Goal: Information Seeking & Learning: Learn about a topic

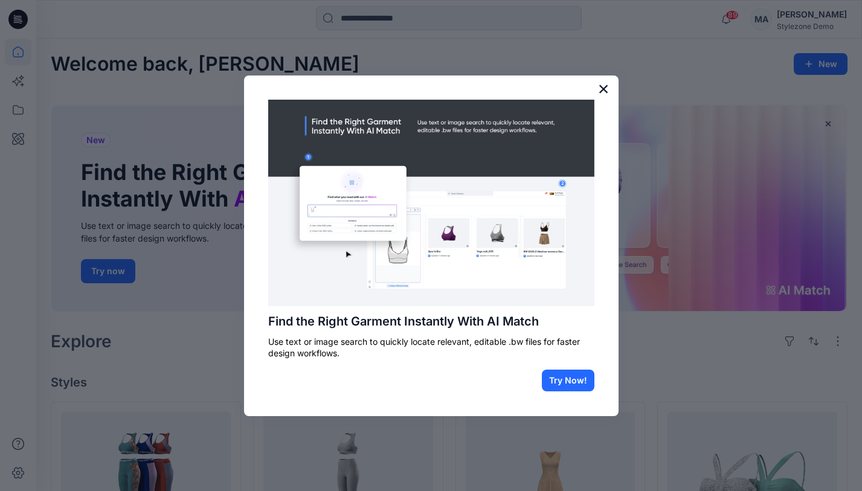
click at [603, 86] on button "×" at bounding box center [603, 88] width 11 height 19
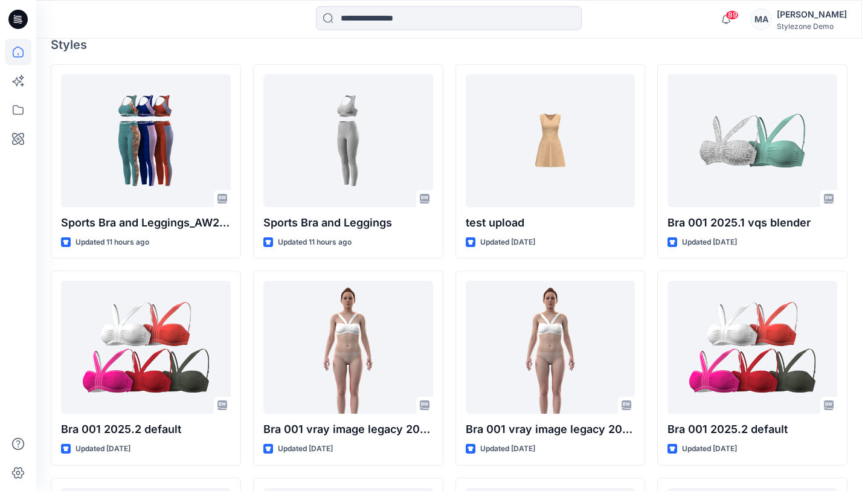
scroll to position [339, 0]
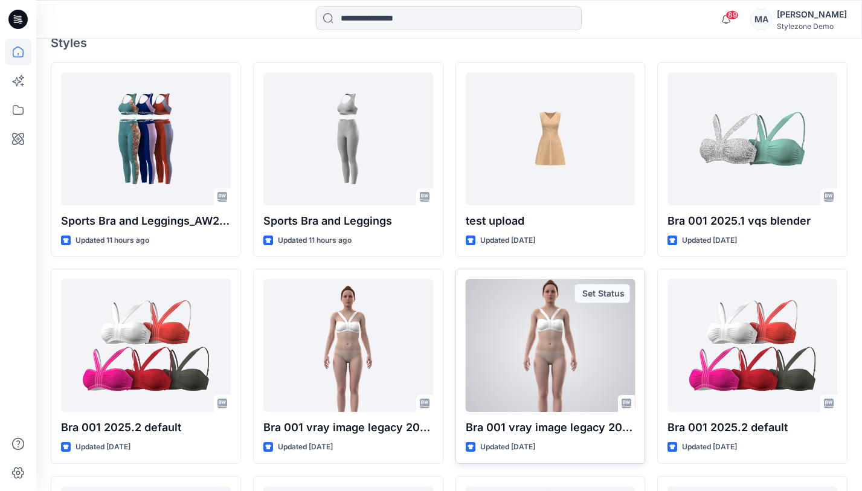
click at [519, 312] on div at bounding box center [551, 345] width 170 height 133
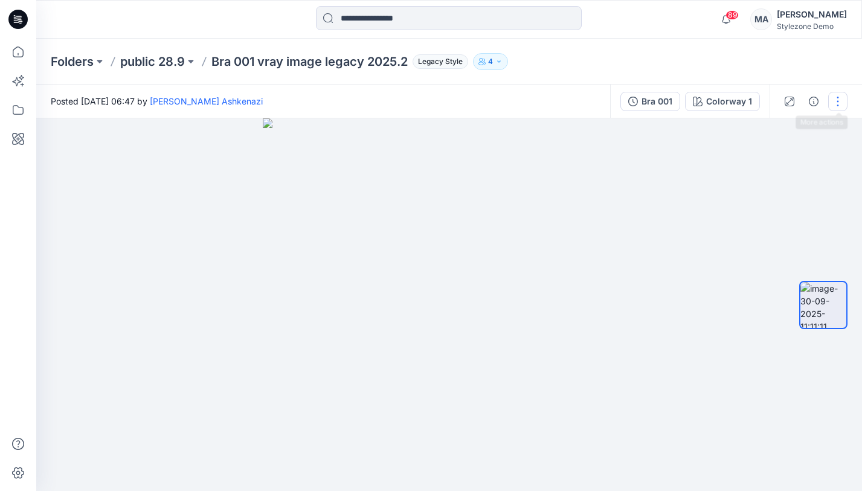
click at [844, 97] on button "button" at bounding box center [837, 101] width 19 height 19
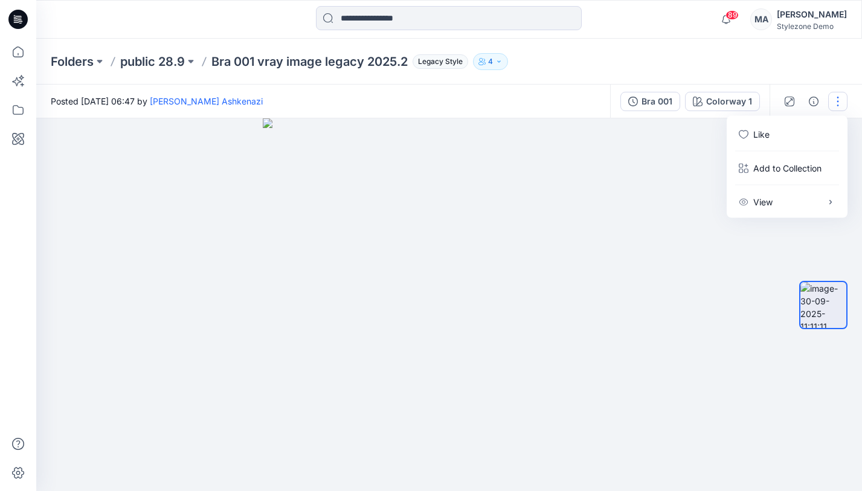
click at [844, 97] on button "button" at bounding box center [837, 101] width 19 height 19
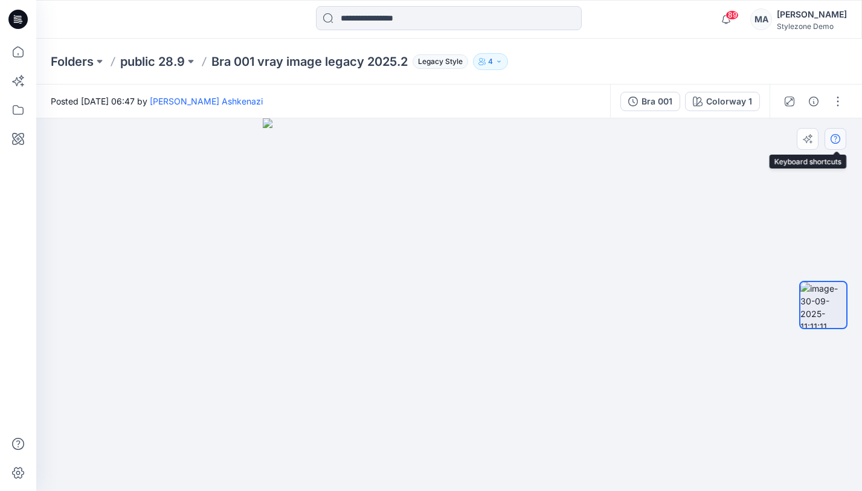
click at [837, 133] on button "button" at bounding box center [836, 139] width 22 height 22
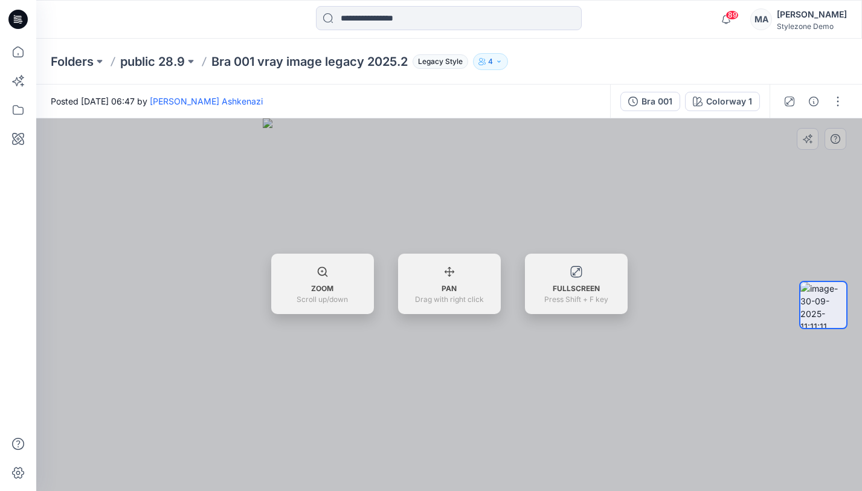
click at [837, 133] on div at bounding box center [449, 304] width 826 height 373
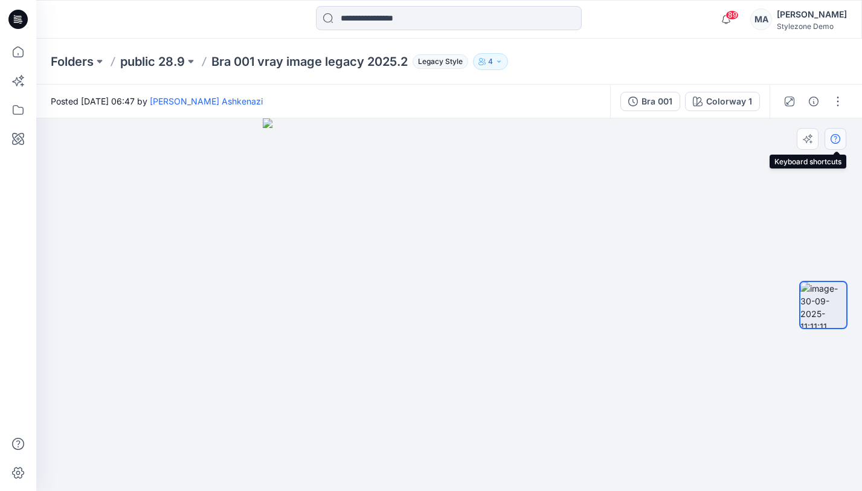
click at [835, 135] on icon "button" at bounding box center [836, 139] width 10 height 10
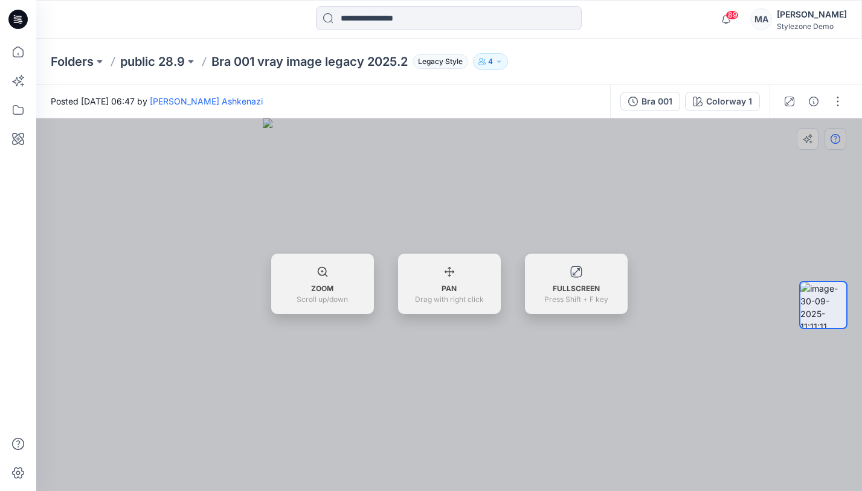
click at [835, 135] on div at bounding box center [449, 304] width 826 height 373
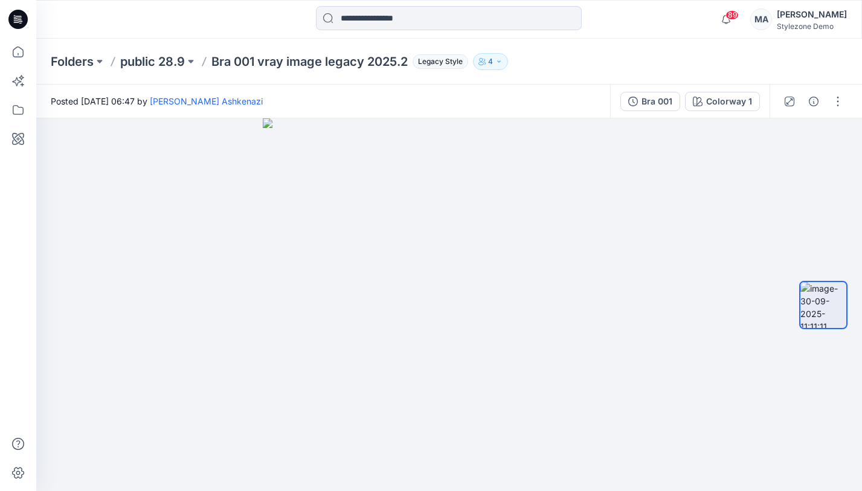
scroll to position [339, 0]
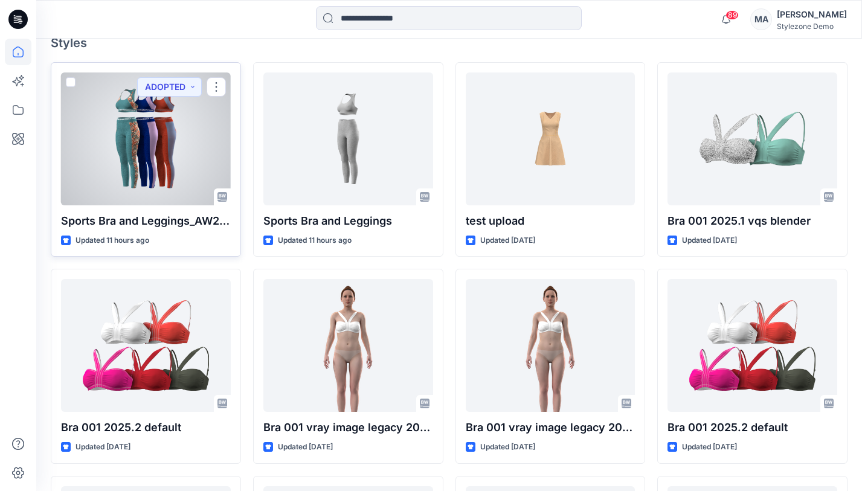
click at [182, 167] on div at bounding box center [146, 138] width 170 height 133
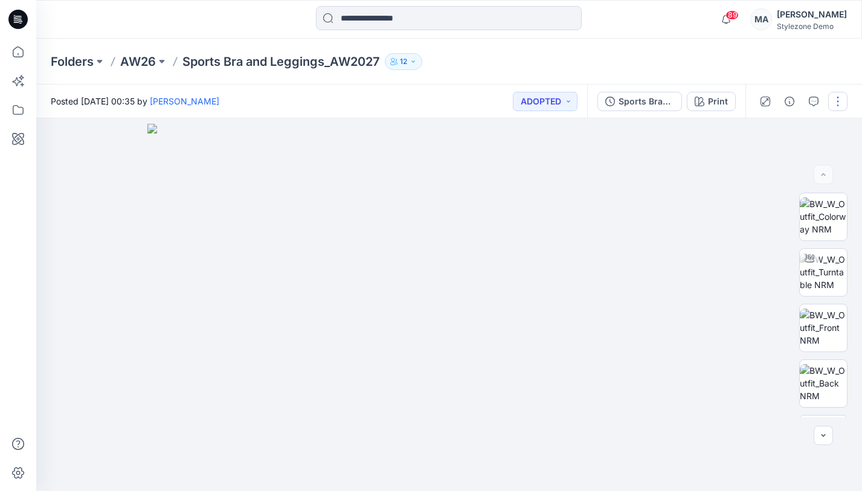
click at [837, 94] on button "button" at bounding box center [837, 101] width 19 height 19
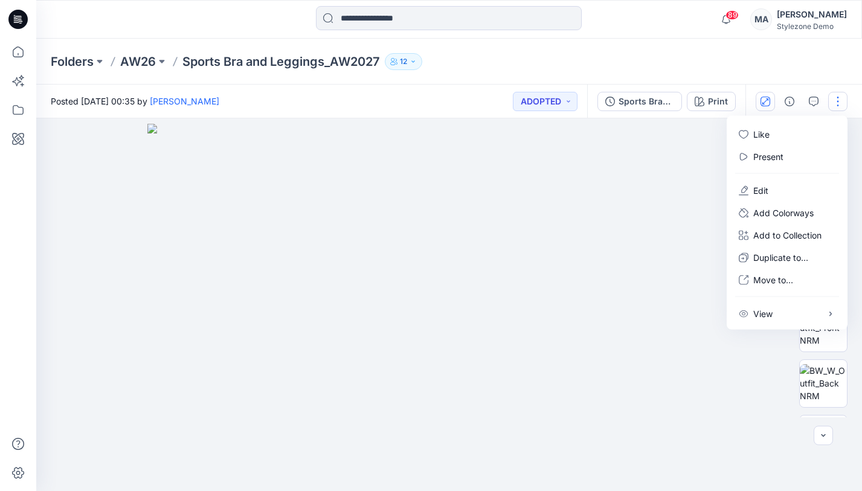
drag, startPoint x: 837, startPoint y: 94, endPoint x: 759, endPoint y: 102, distance: 77.7
click at [837, 94] on button "button" at bounding box center [837, 101] width 19 height 19
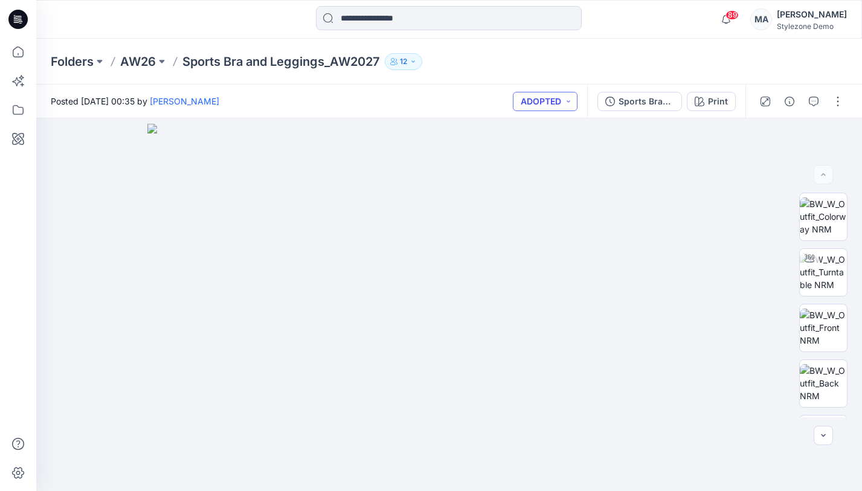
drag, startPoint x: 545, startPoint y: 101, endPoint x: 552, endPoint y: 99, distance: 7.5
click at [545, 101] on button "ADOPTED" at bounding box center [545, 101] width 65 height 19
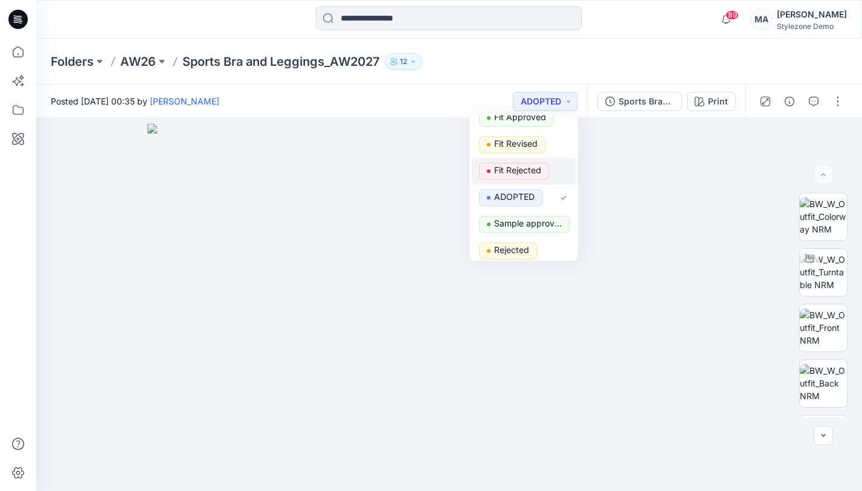
scroll to position [285, 0]
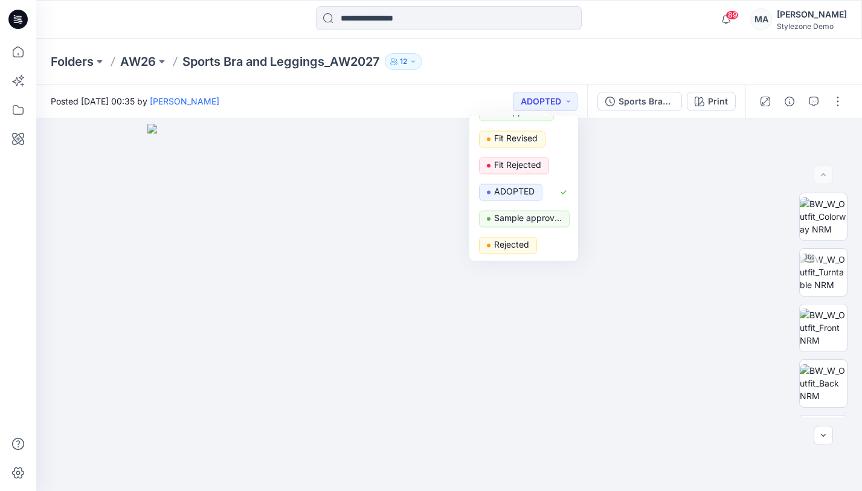
click at [710, 39] on div "Folders AW26 Sports Bra and Leggings_AW2027 12" at bounding box center [449, 62] width 826 height 46
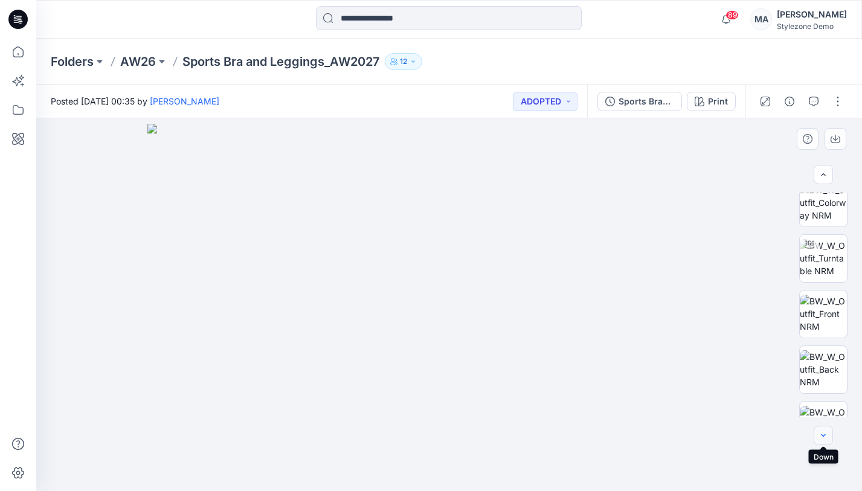
click at [829, 434] on button "button" at bounding box center [823, 435] width 19 height 19
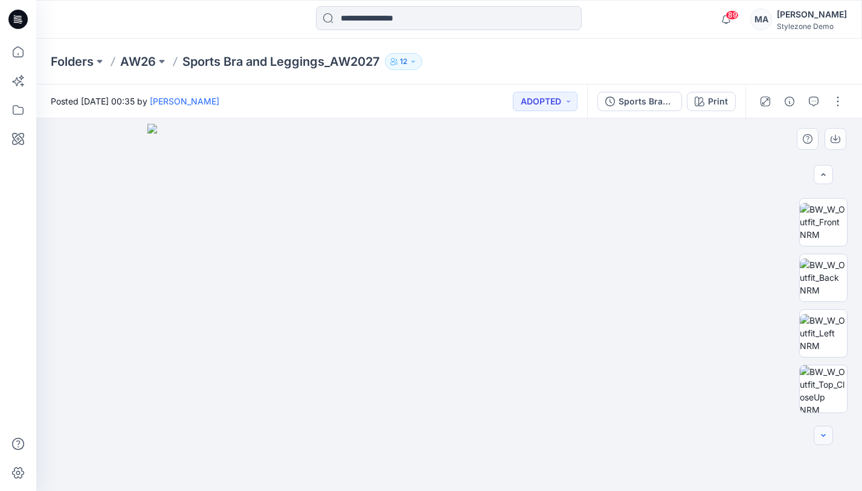
click at [829, 434] on button "button" at bounding box center [823, 435] width 19 height 19
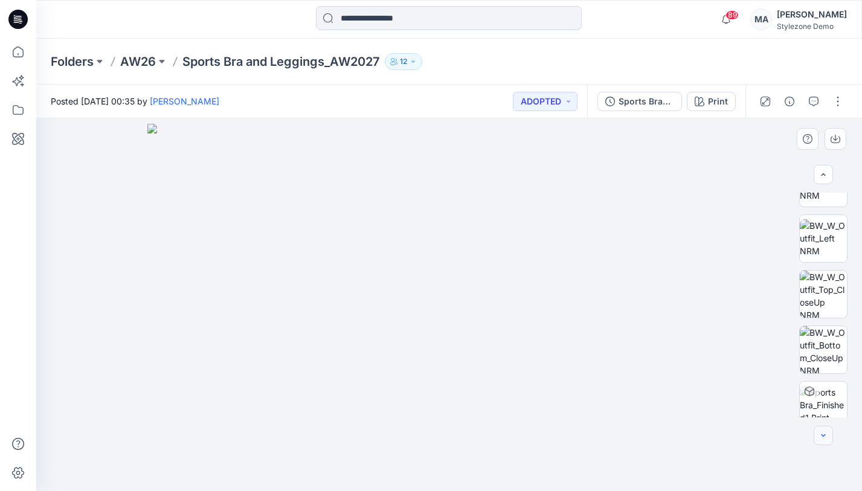
click at [829, 434] on button "button" at bounding box center [823, 435] width 19 height 19
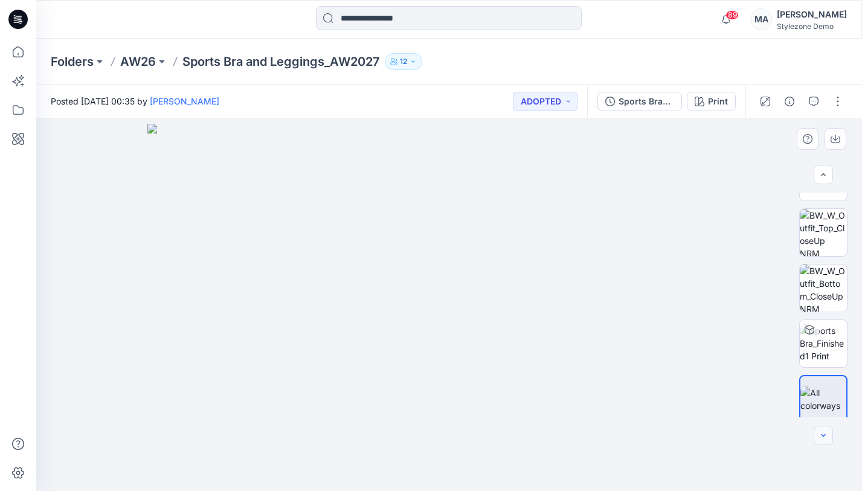
scroll to position [268, 0]
click at [829, 434] on div at bounding box center [823, 435] width 19 height 19
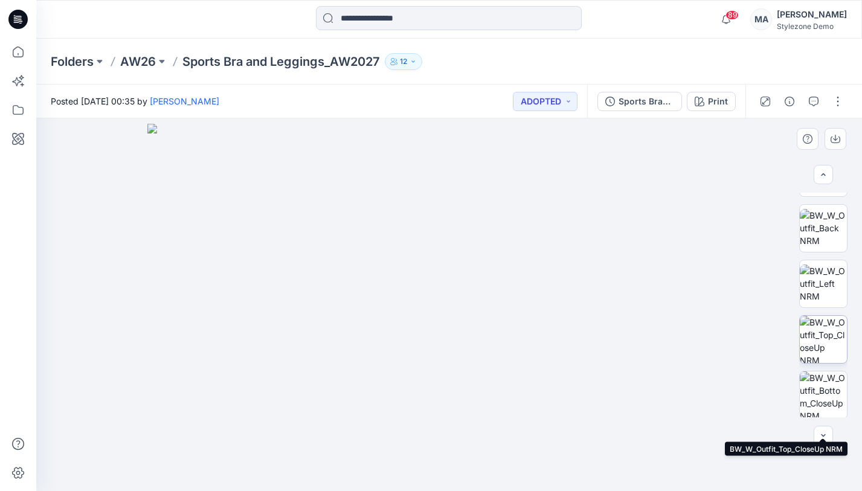
scroll to position [0, 0]
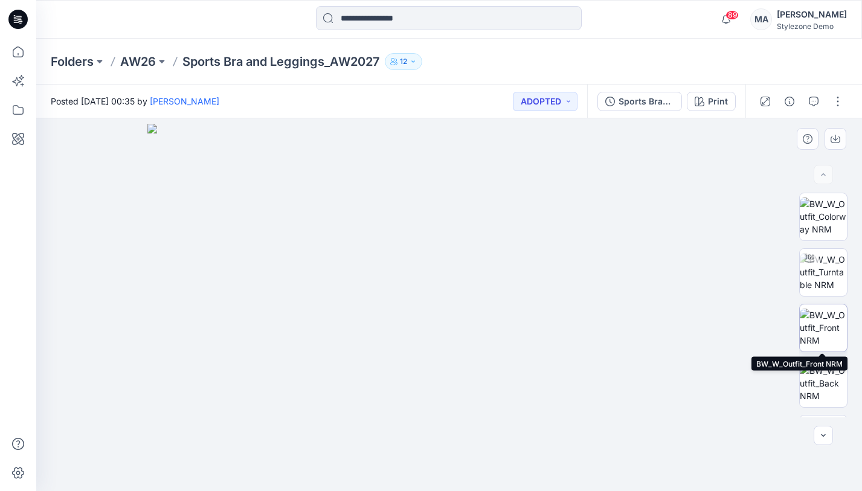
click at [829, 328] on img at bounding box center [823, 328] width 47 height 38
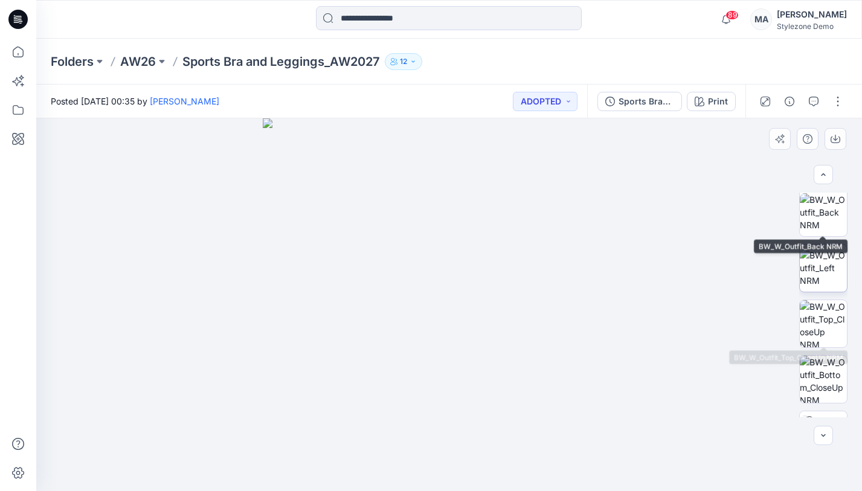
scroll to position [173, 0]
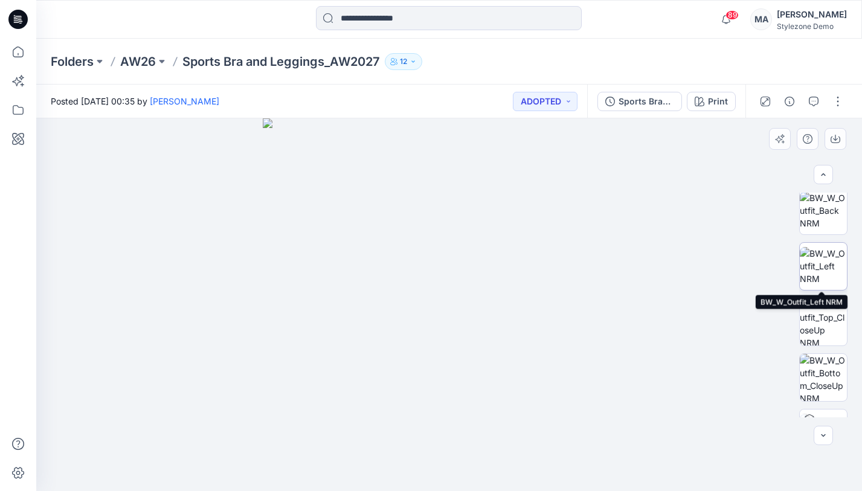
click at [826, 256] on img at bounding box center [823, 266] width 47 height 38
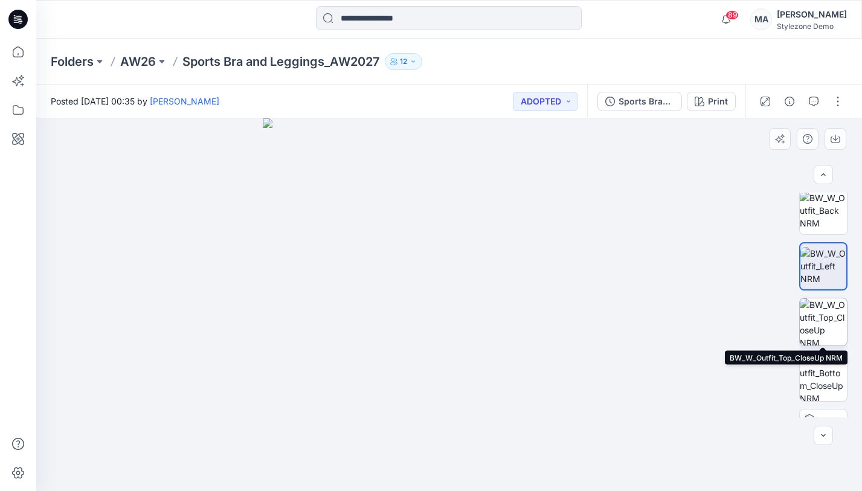
click at [822, 306] on img at bounding box center [823, 321] width 47 height 47
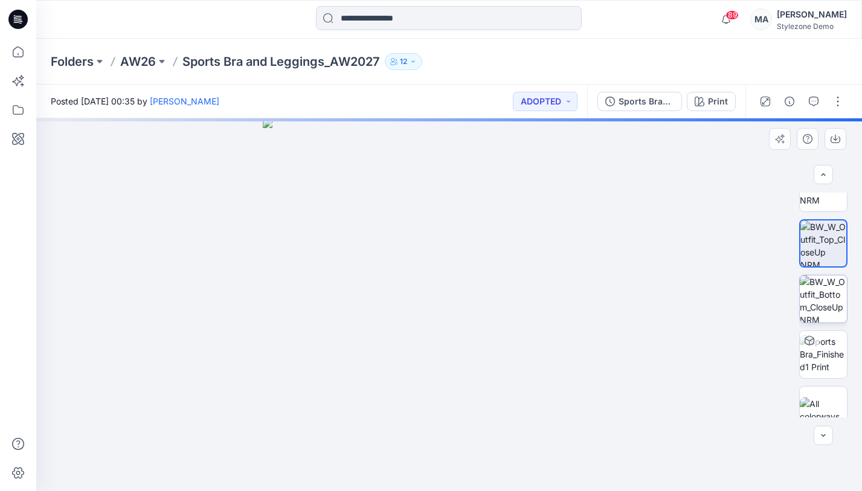
scroll to position [253, 0]
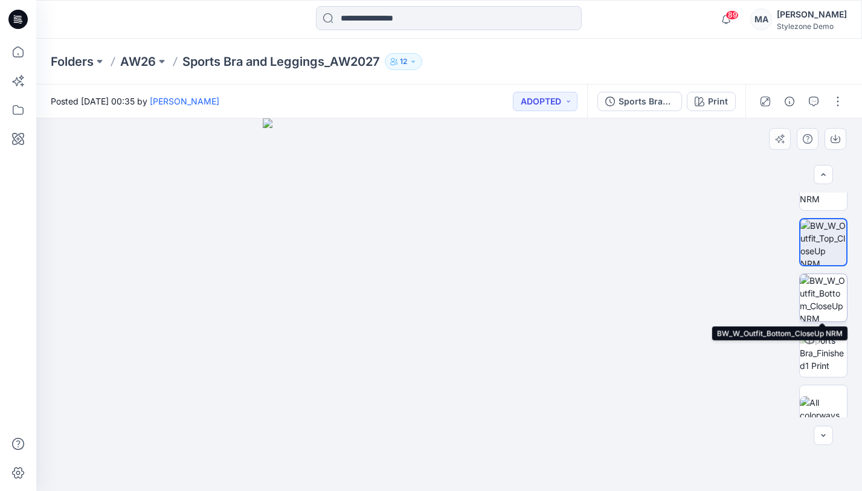
click at [828, 289] on img at bounding box center [823, 297] width 47 height 47
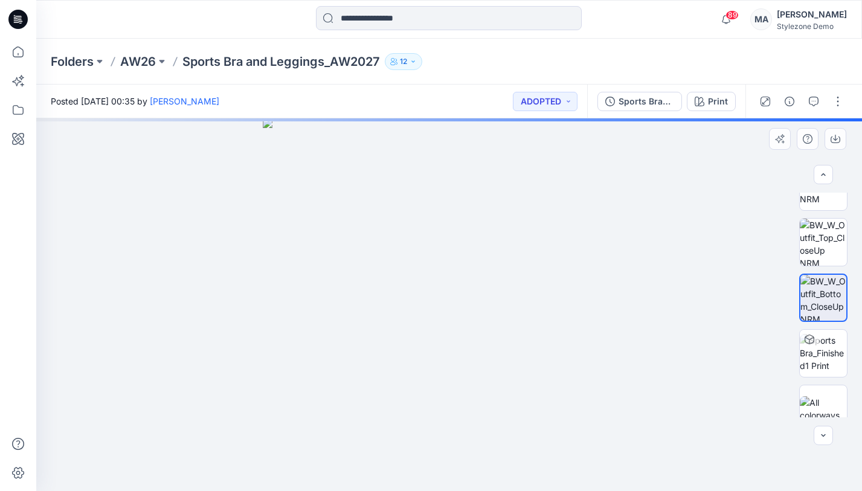
scroll to position [268, 0]
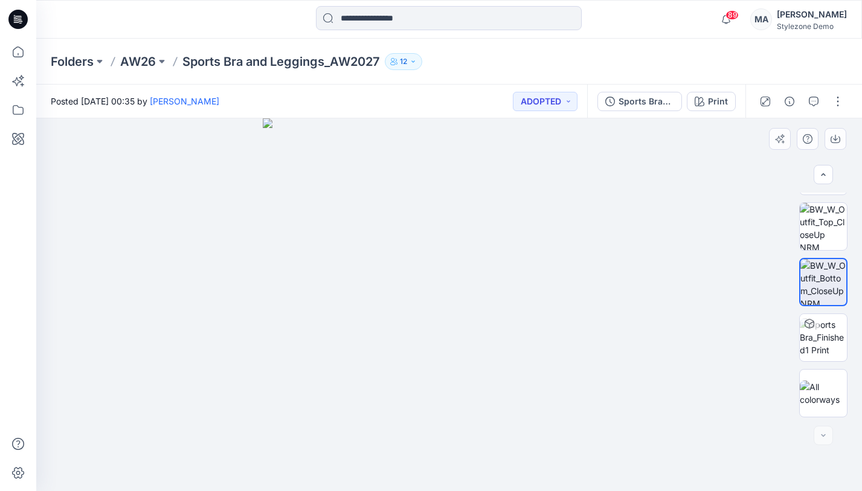
drag, startPoint x: 511, startPoint y: 245, endPoint x: 515, endPoint y: 374, distance: 128.7
click at [515, 374] on img at bounding box center [449, 304] width 373 height 373
click at [835, 93] on button "button" at bounding box center [837, 101] width 19 height 19
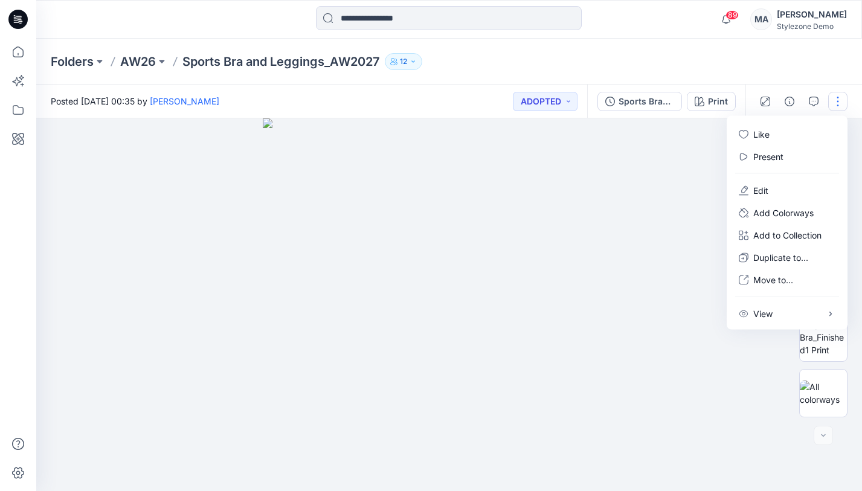
click at [835, 93] on button "button" at bounding box center [837, 101] width 19 height 19
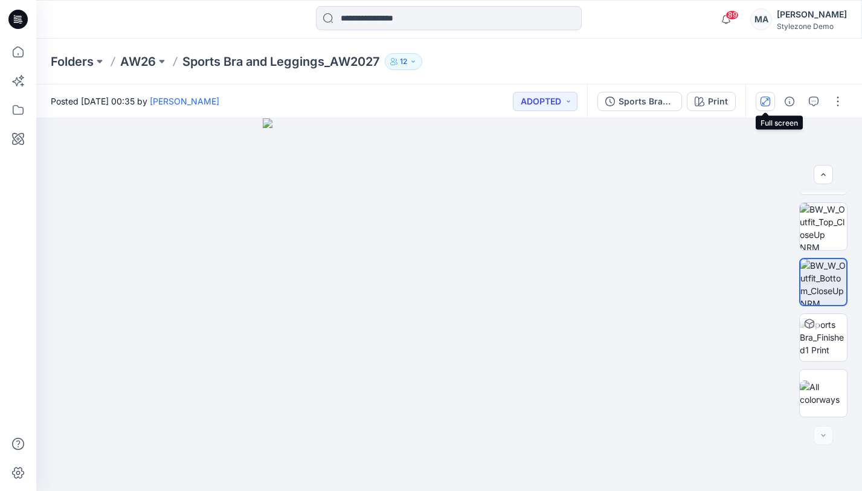
click at [768, 100] on icon "button" at bounding box center [766, 102] width 10 height 10
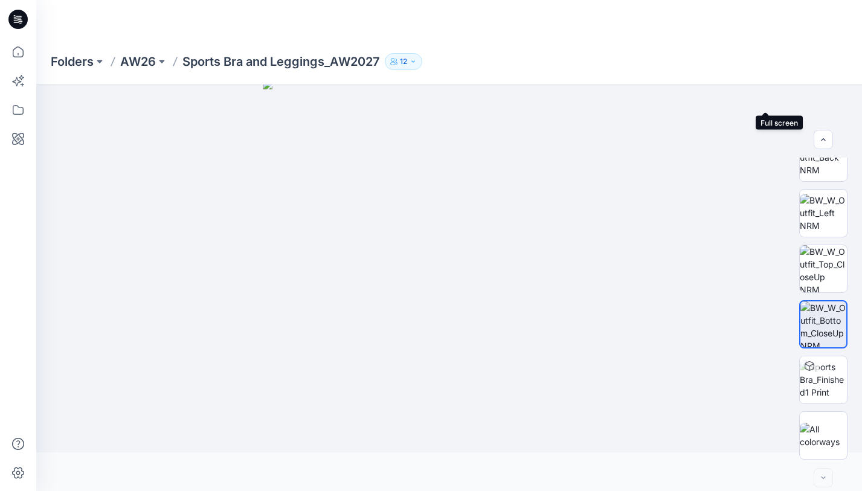
scroll to position [191, 0]
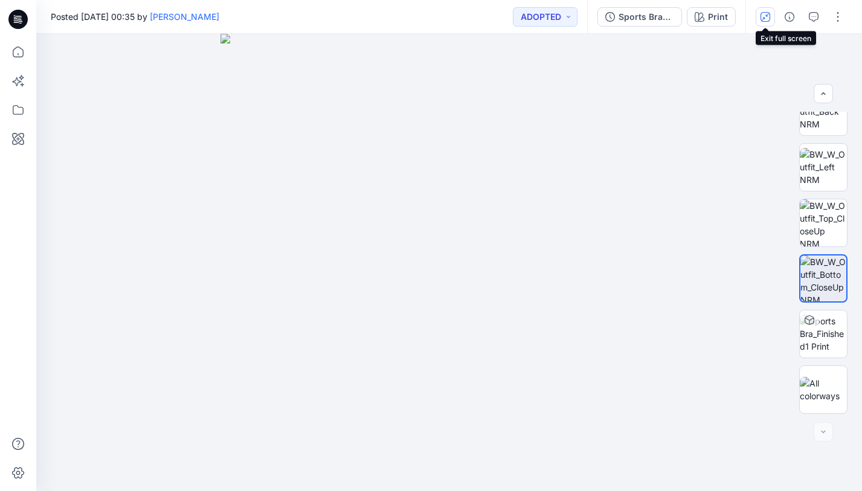
click at [762, 12] on icon "button" at bounding box center [766, 17] width 10 height 10
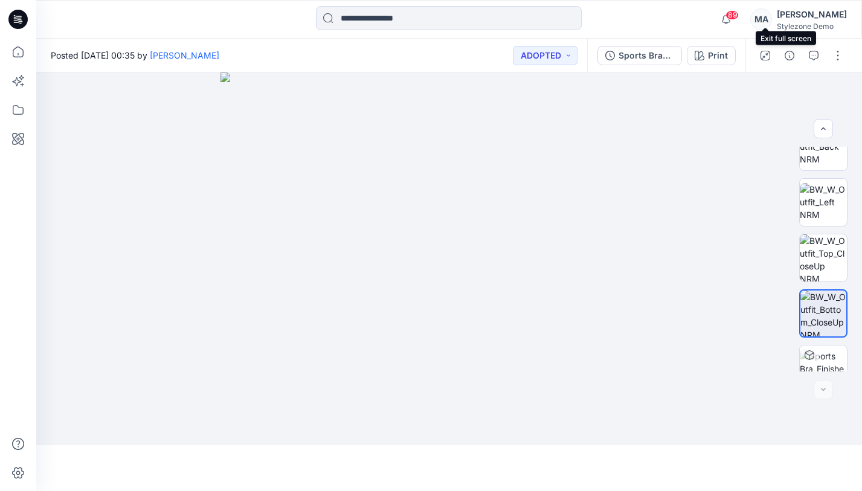
scroll to position [268, 0]
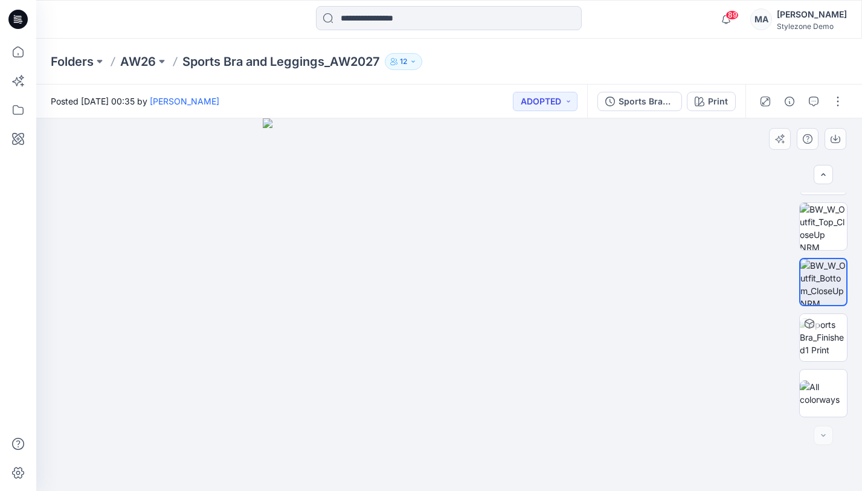
drag, startPoint x: 470, startPoint y: 166, endPoint x: 471, endPoint y: 225, distance: 59.2
click at [468, 229] on img at bounding box center [449, 304] width 373 height 373
drag, startPoint x: 484, startPoint y: 141, endPoint x: 496, endPoint y: 205, distance: 65.2
click at [491, 207] on img at bounding box center [449, 304] width 373 height 373
click at [231, 66] on p "Sports Bra and Leggings_AW2027" at bounding box center [281, 61] width 198 height 17
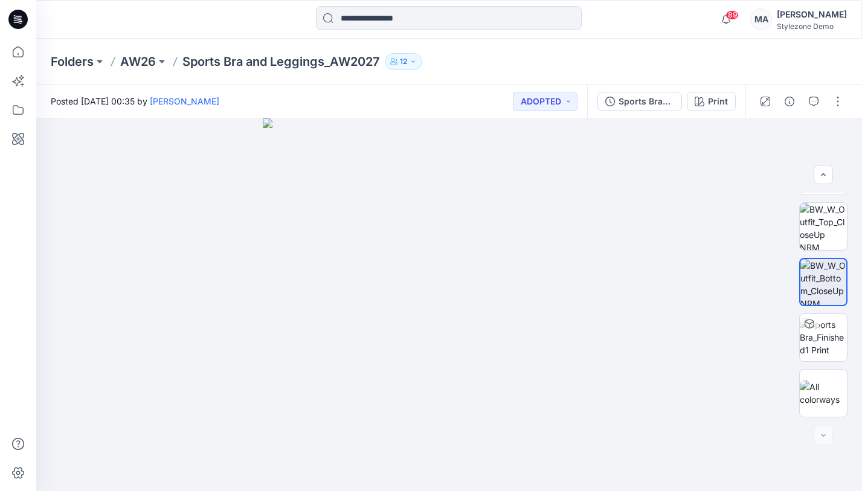
click at [245, 62] on p "Sports Bra and Leggings_AW2027" at bounding box center [281, 61] width 198 height 17
click at [278, 59] on p "Sports Bra and Leggings_AW2027" at bounding box center [281, 61] width 198 height 17
click at [144, 54] on p "AW26" at bounding box center [138, 61] width 36 height 17
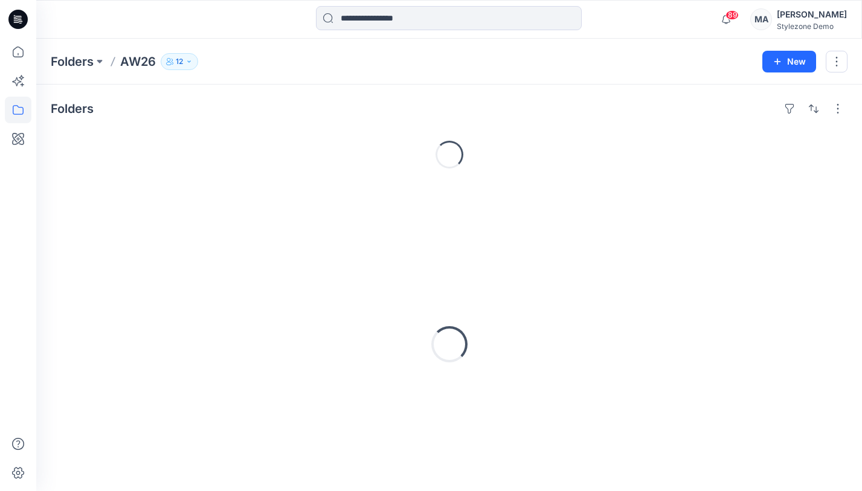
scroll to position [1, 0]
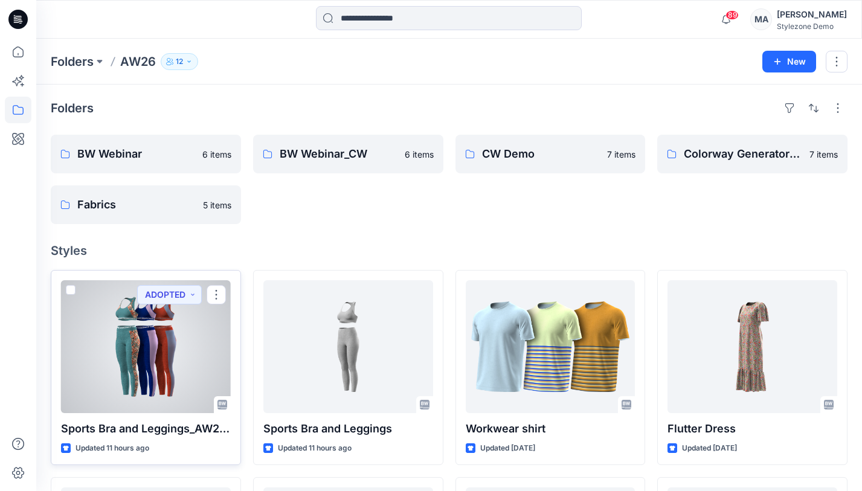
click at [69, 287] on span at bounding box center [71, 290] width 10 height 10
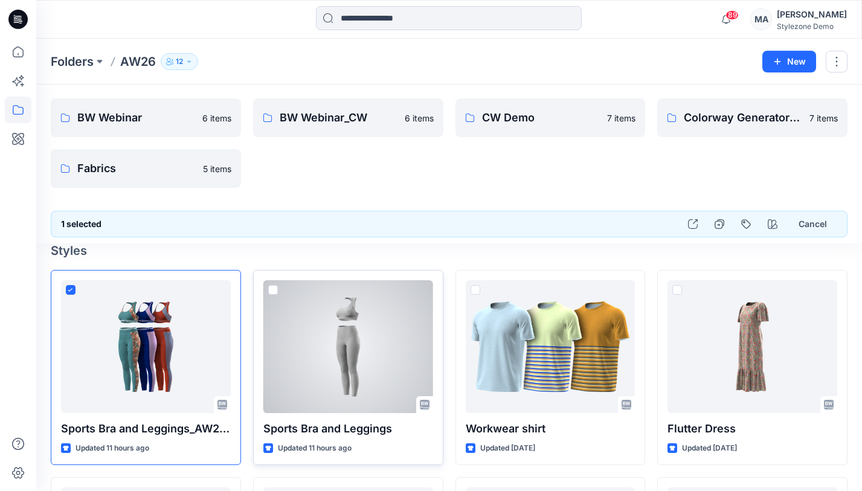
drag, startPoint x: 273, startPoint y: 290, endPoint x: 404, endPoint y: 292, distance: 130.5
click at [275, 290] on span at bounding box center [273, 290] width 10 height 10
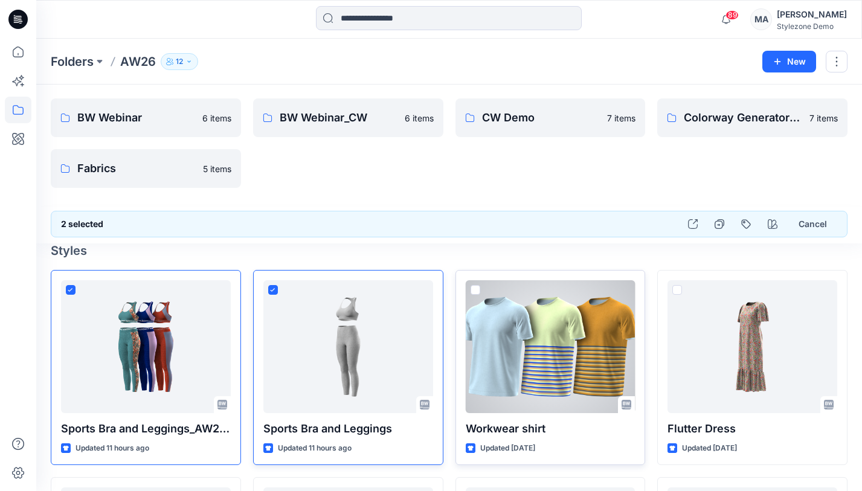
click at [481, 286] on div at bounding box center [551, 346] width 170 height 133
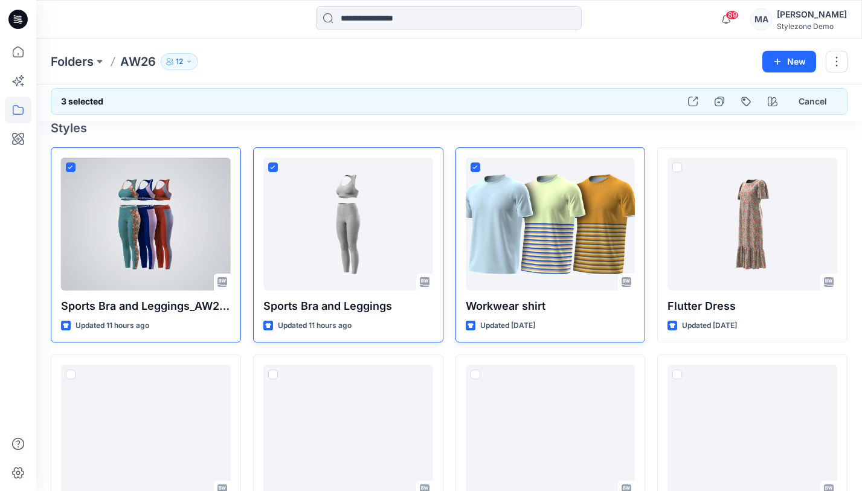
scroll to position [124, 0]
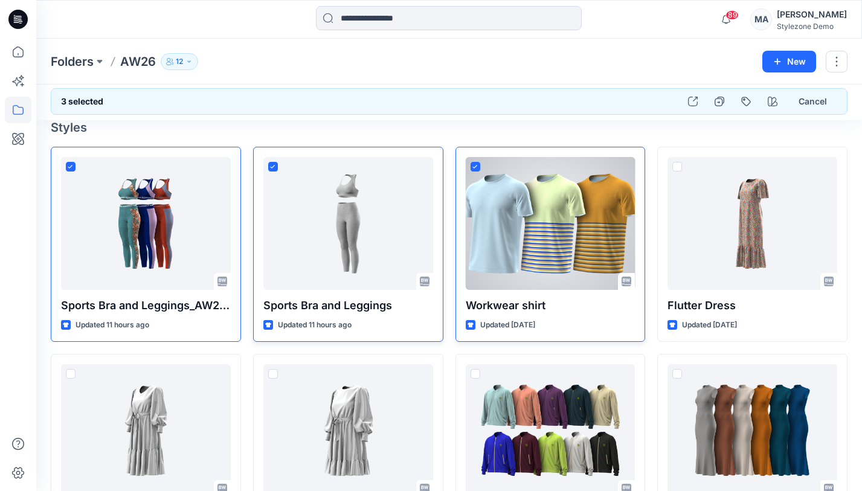
click at [474, 164] on span at bounding box center [476, 167] width 10 height 10
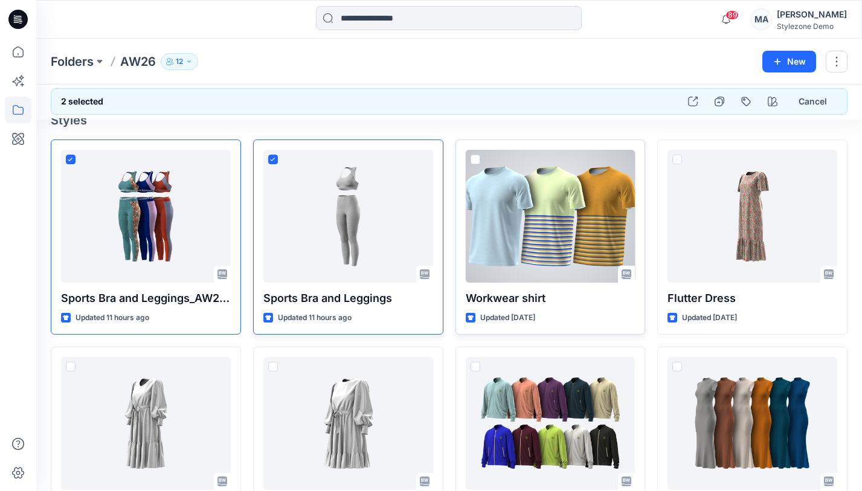
scroll to position [130, 0]
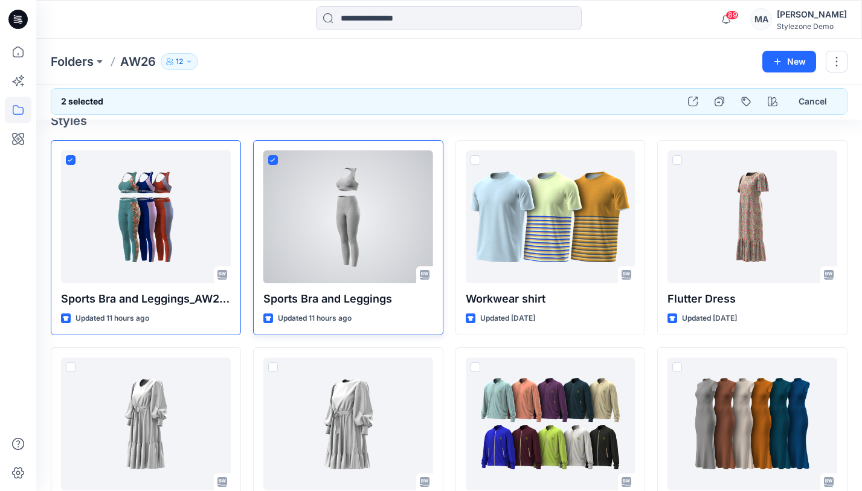
click at [270, 162] on span at bounding box center [273, 160] width 10 height 10
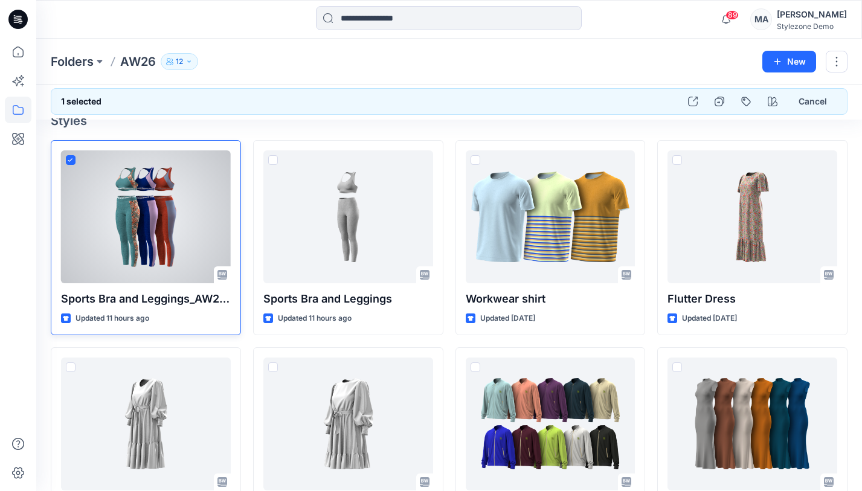
click at [70, 157] on span at bounding box center [71, 160] width 10 height 10
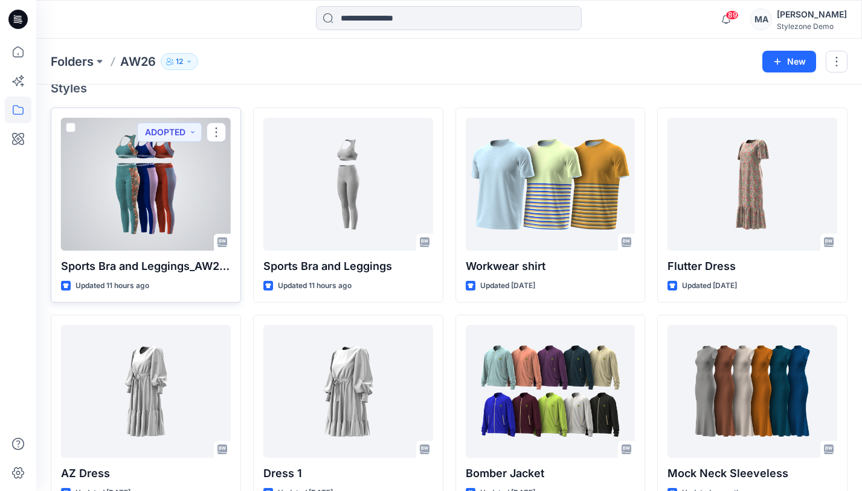
scroll to position [0, 0]
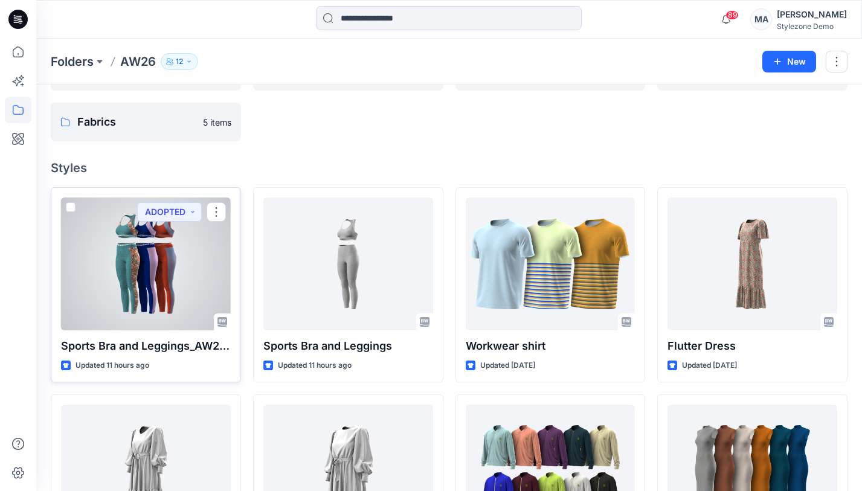
click at [149, 199] on div at bounding box center [146, 264] width 170 height 133
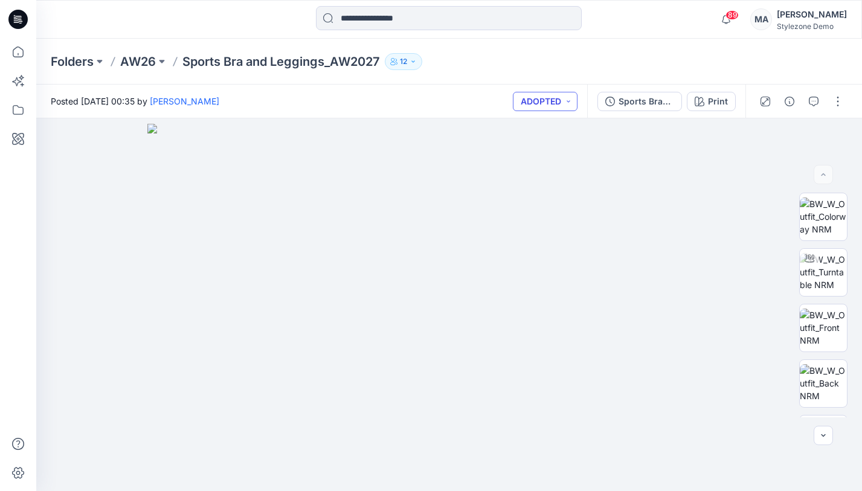
click at [570, 104] on button "ADOPTED" at bounding box center [545, 101] width 65 height 19
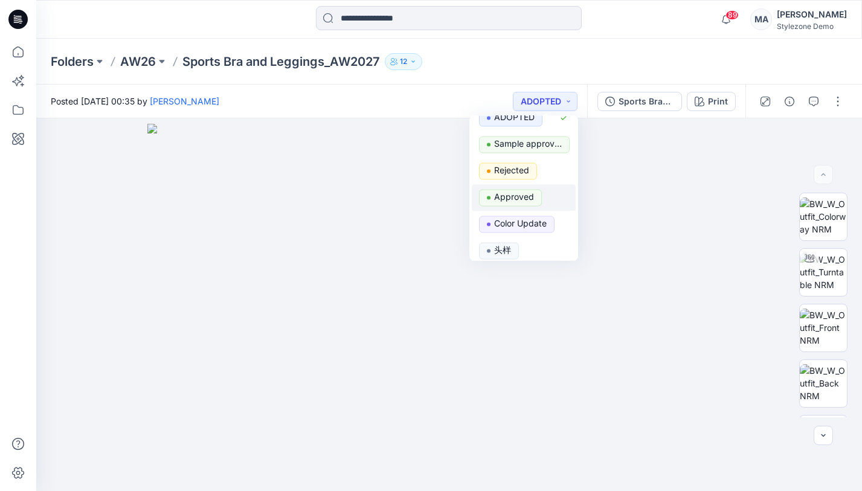
scroll to position [388, 0]
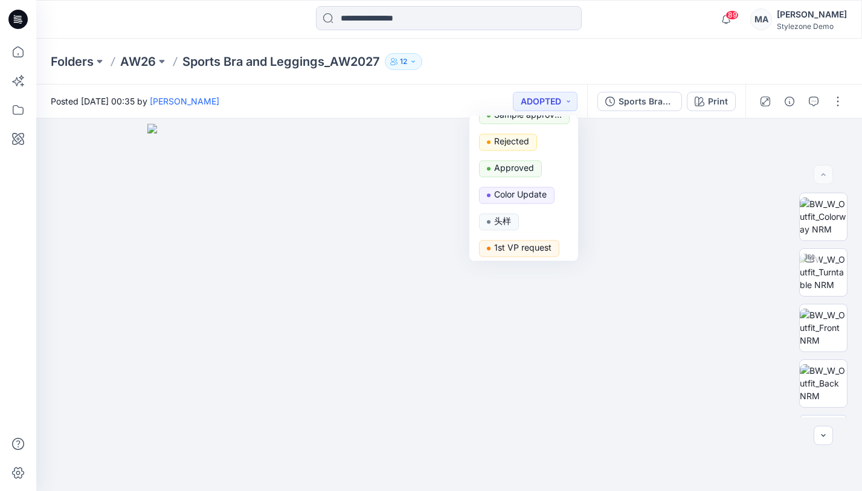
click at [495, 84] on div "Folders AW26 Sports Bra and Leggings_AW2027 12" at bounding box center [449, 62] width 826 height 46
